Goal: Entertainment & Leisure: Browse casually

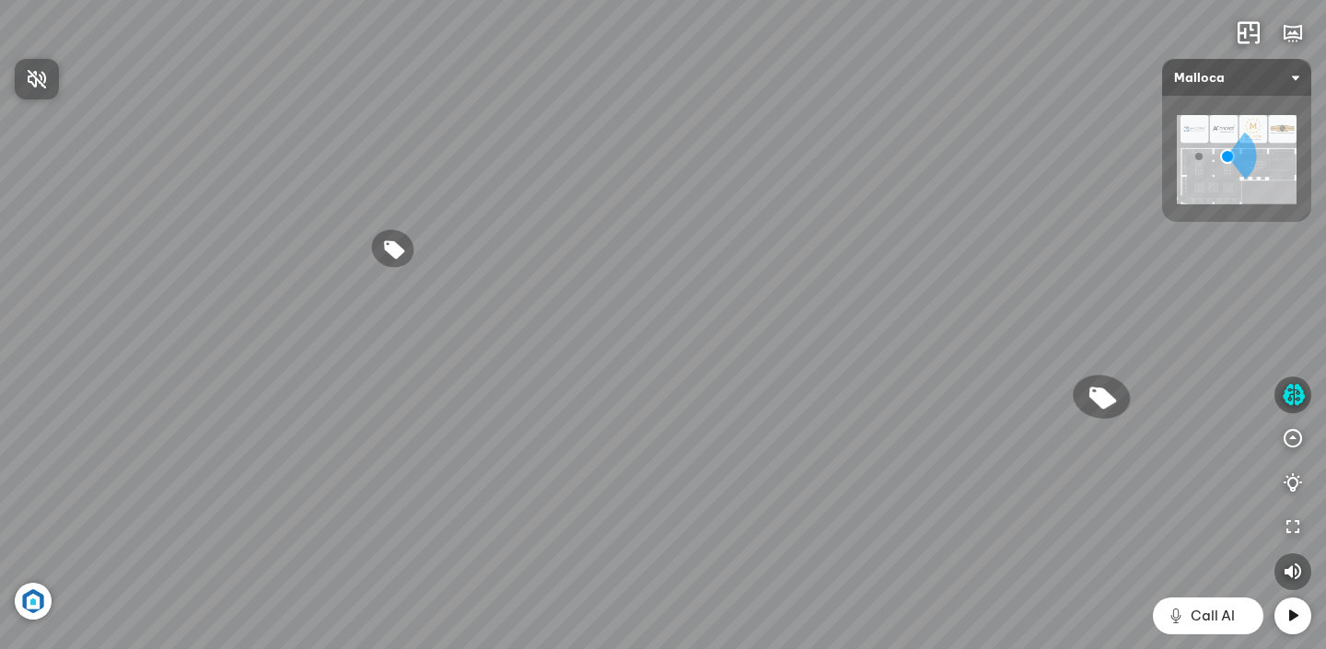
click at [1302, 403] on div at bounding box center [663, 324] width 1326 height 649
click at [1296, 396] on icon "button" at bounding box center [1293, 395] width 23 height 22
